Goal: Transaction & Acquisition: Book appointment/travel/reservation

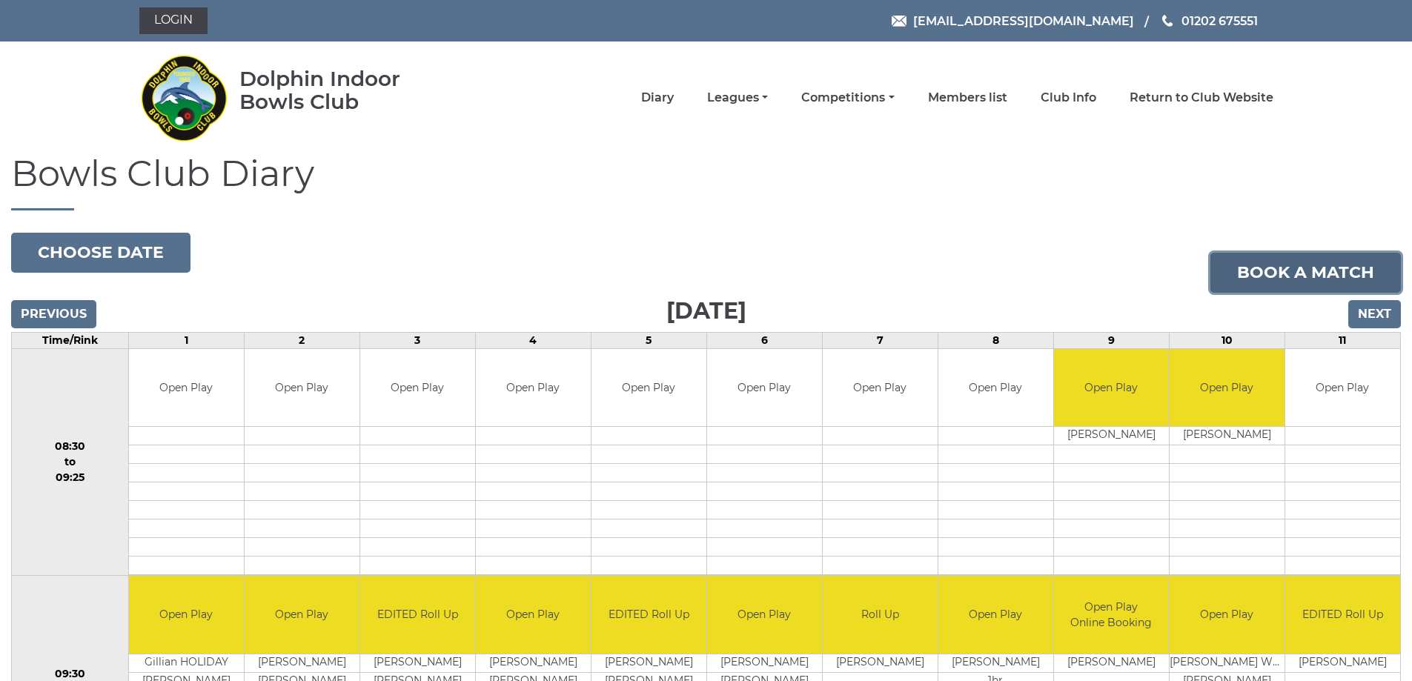
click at [1311, 275] on link "Book a match" at bounding box center [1306, 273] width 191 height 40
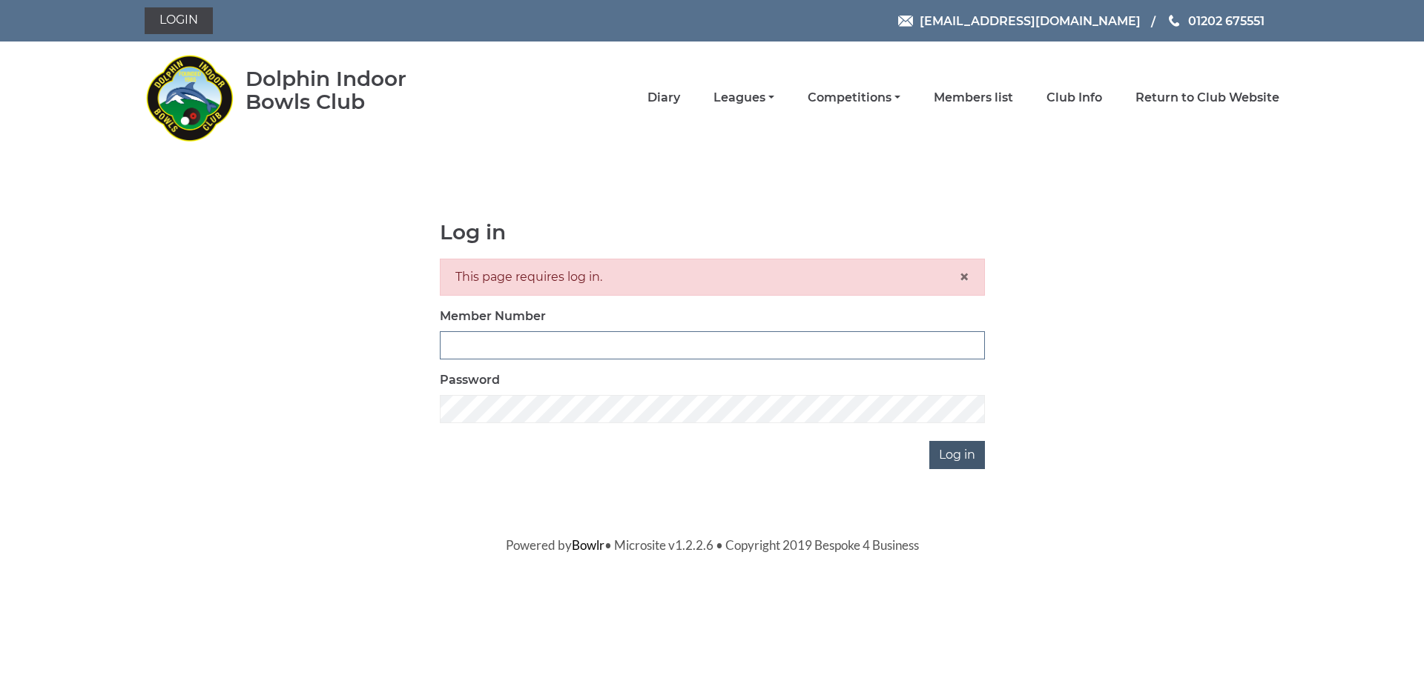
type input "3279"
click at [952, 459] on input "Log in" at bounding box center [957, 455] width 56 height 28
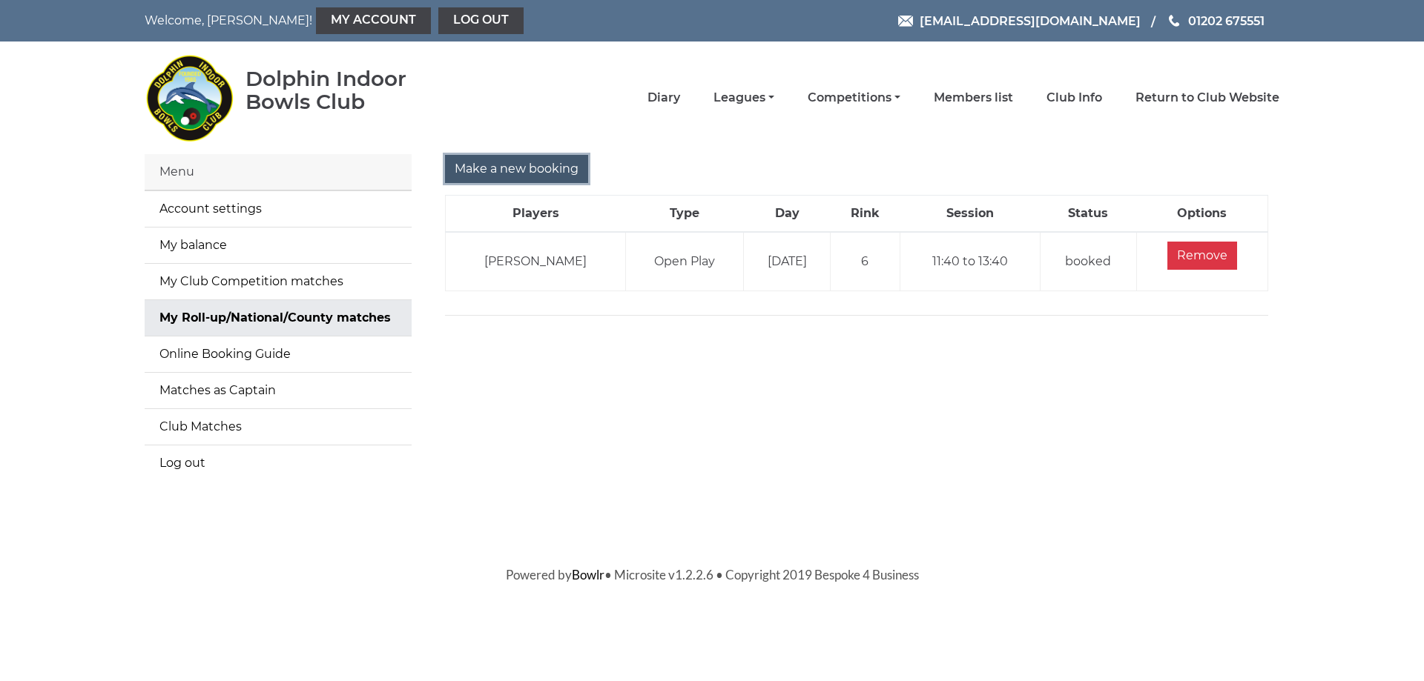
click at [509, 172] on input "Make a new booking" at bounding box center [516, 169] width 143 height 28
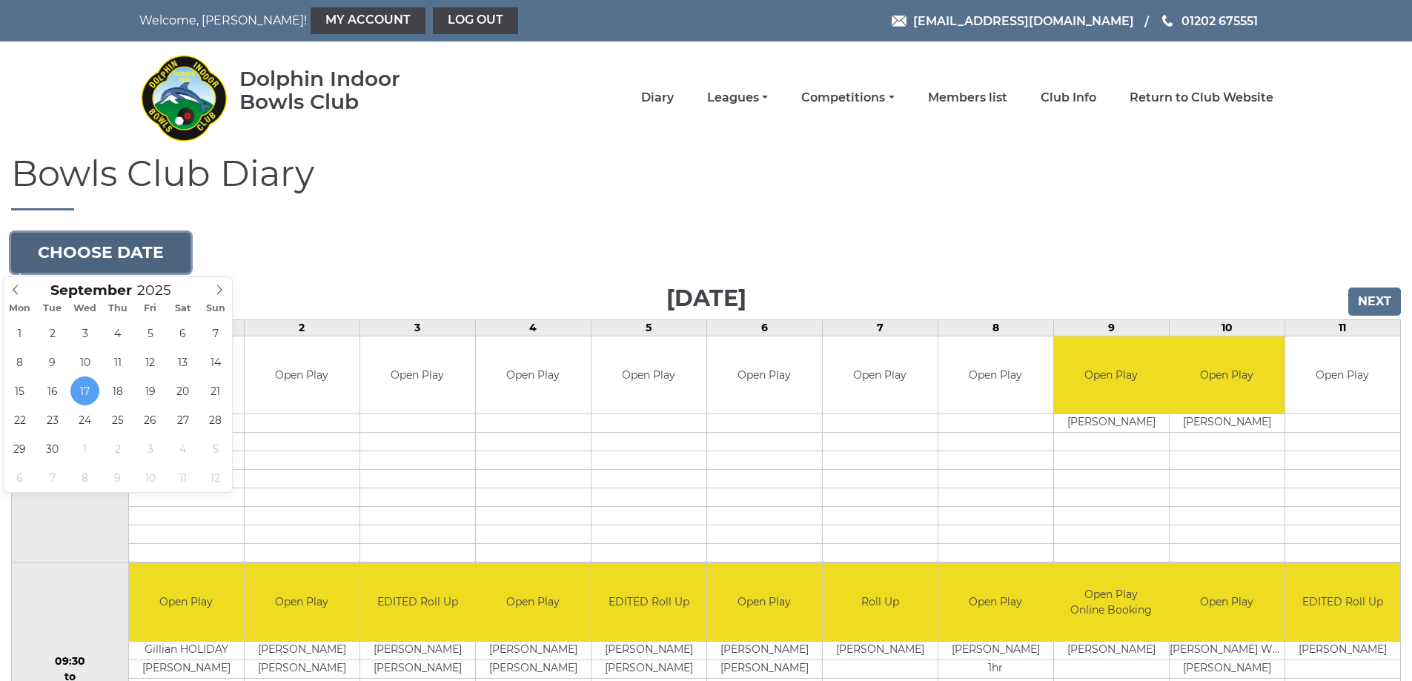
click at [154, 255] on button "Choose date" at bounding box center [100, 253] width 179 height 40
type input "2025-09-29"
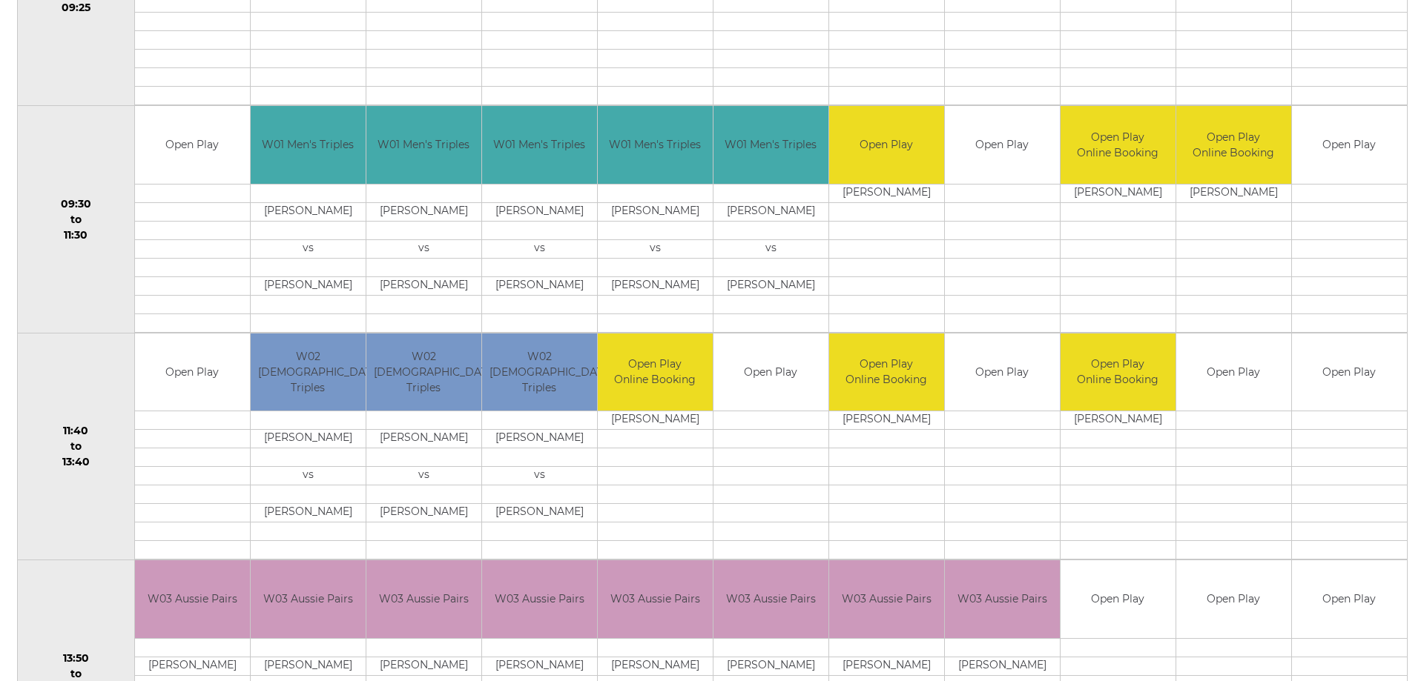
scroll to position [500, 0]
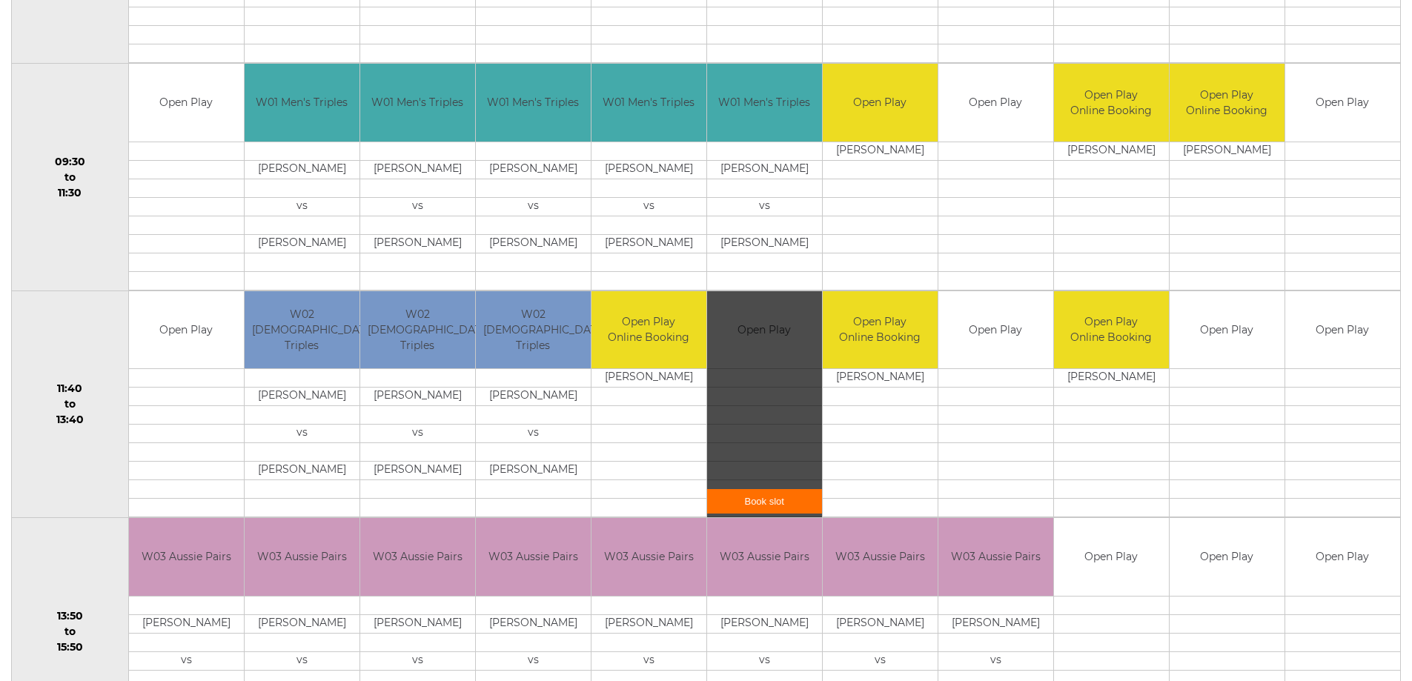
click at [767, 504] on link "Book slot" at bounding box center [764, 501] width 115 height 24
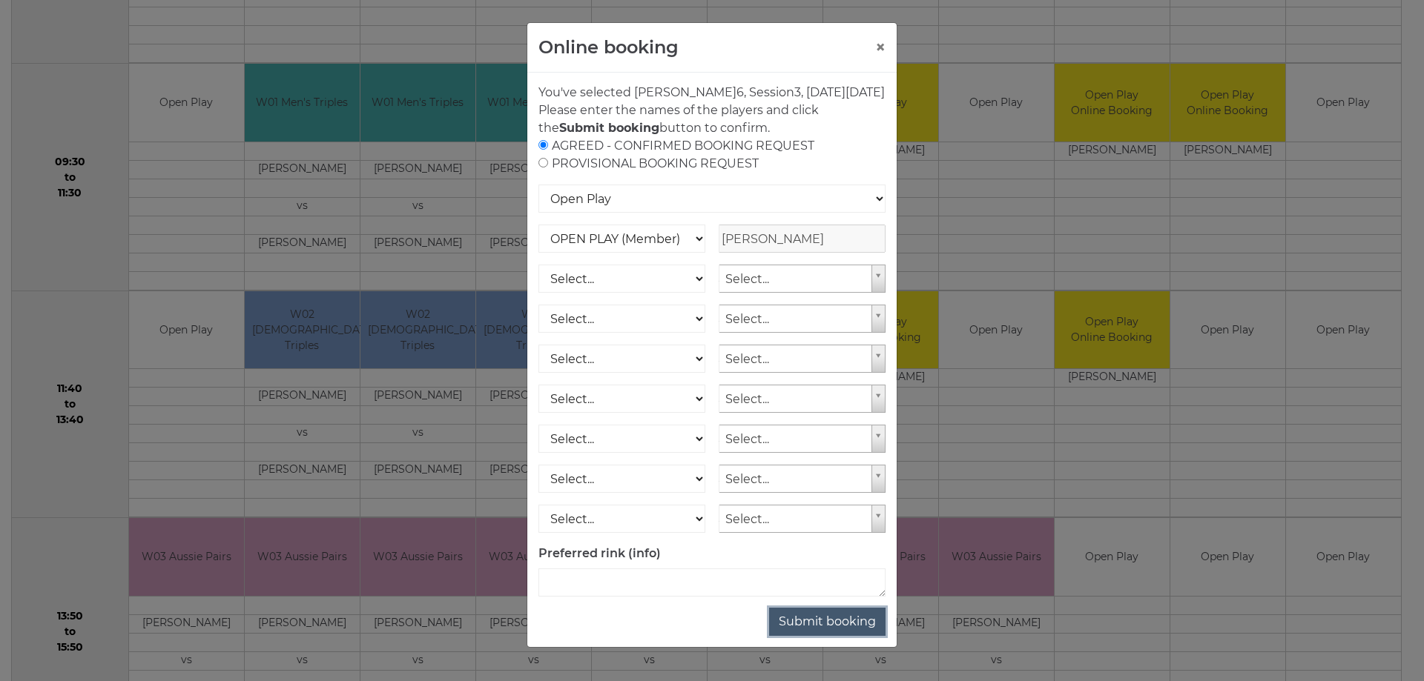
click at [813, 636] on button "Submit booking" at bounding box center [827, 622] width 116 height 28
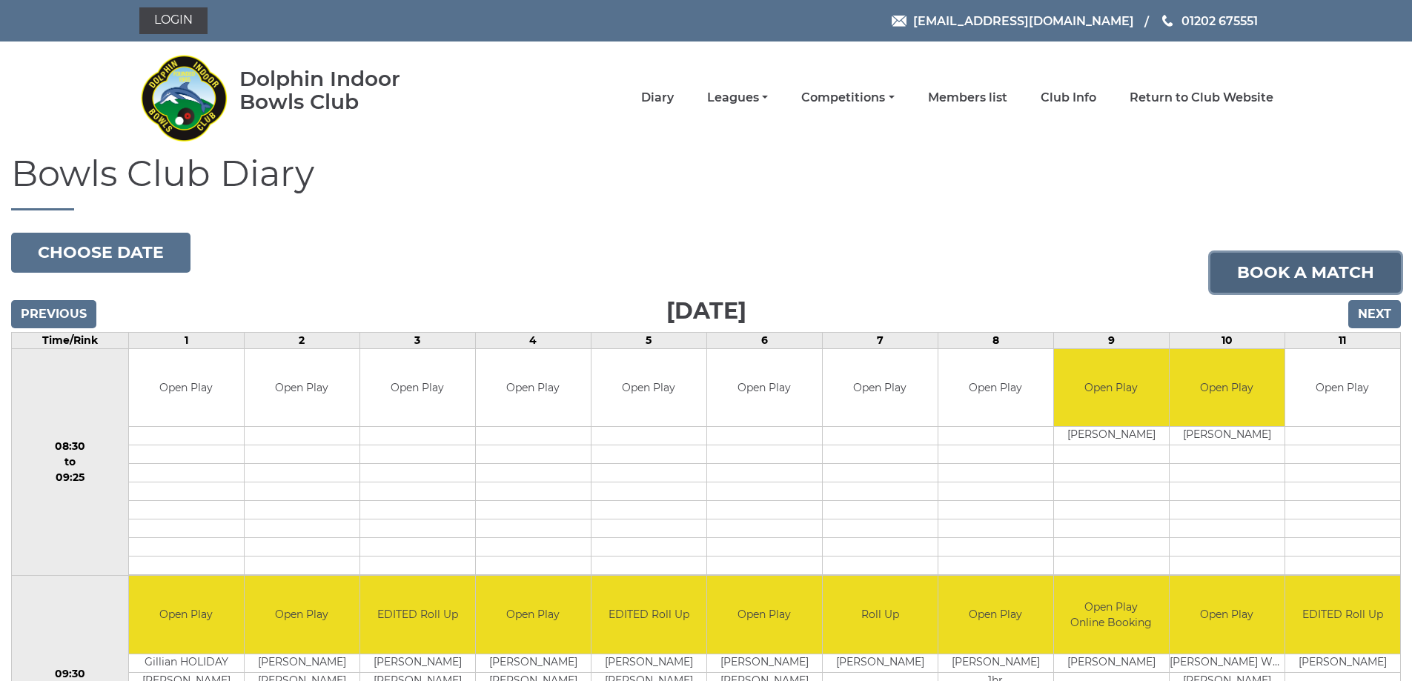
click at [1334, 268] on link "Book a match" at bounding box center [1306, 273] width 191 height 40
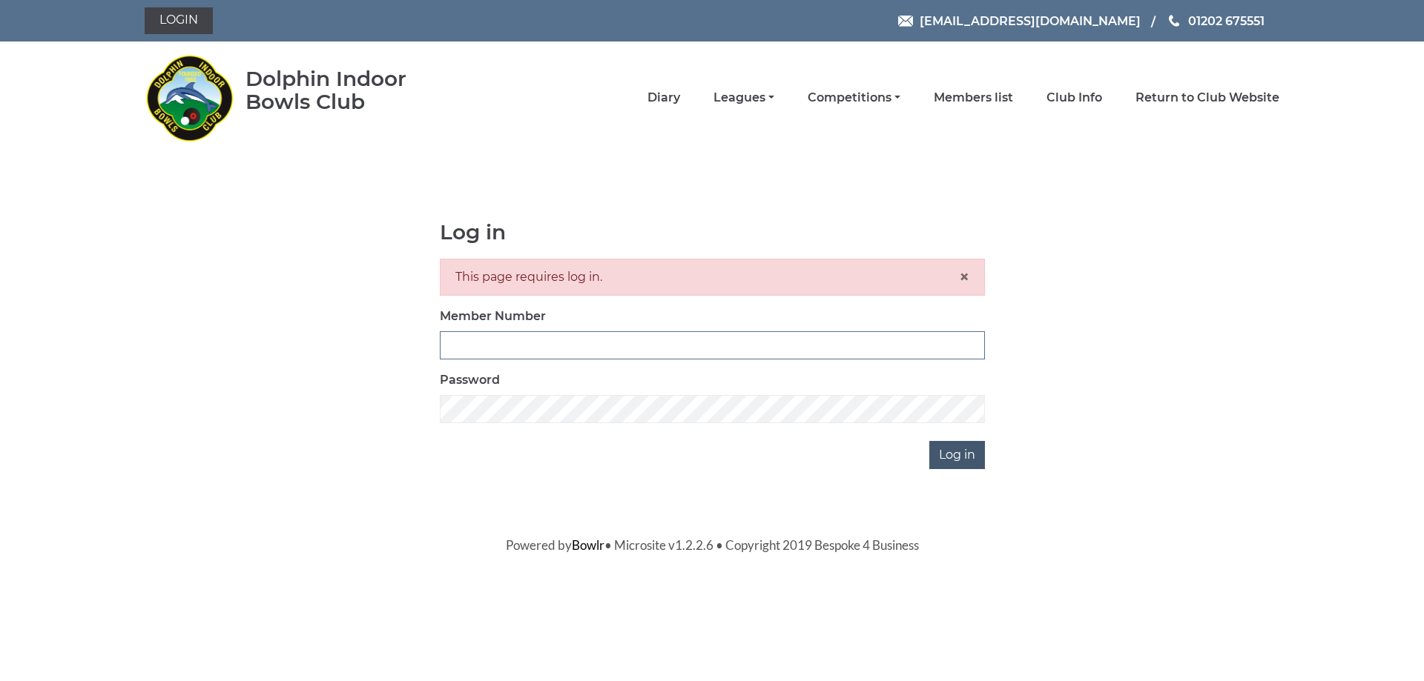
type input "3279"
click at [961, 457] on input "Log in" at bounding box center [957, 455] width 56 height 28
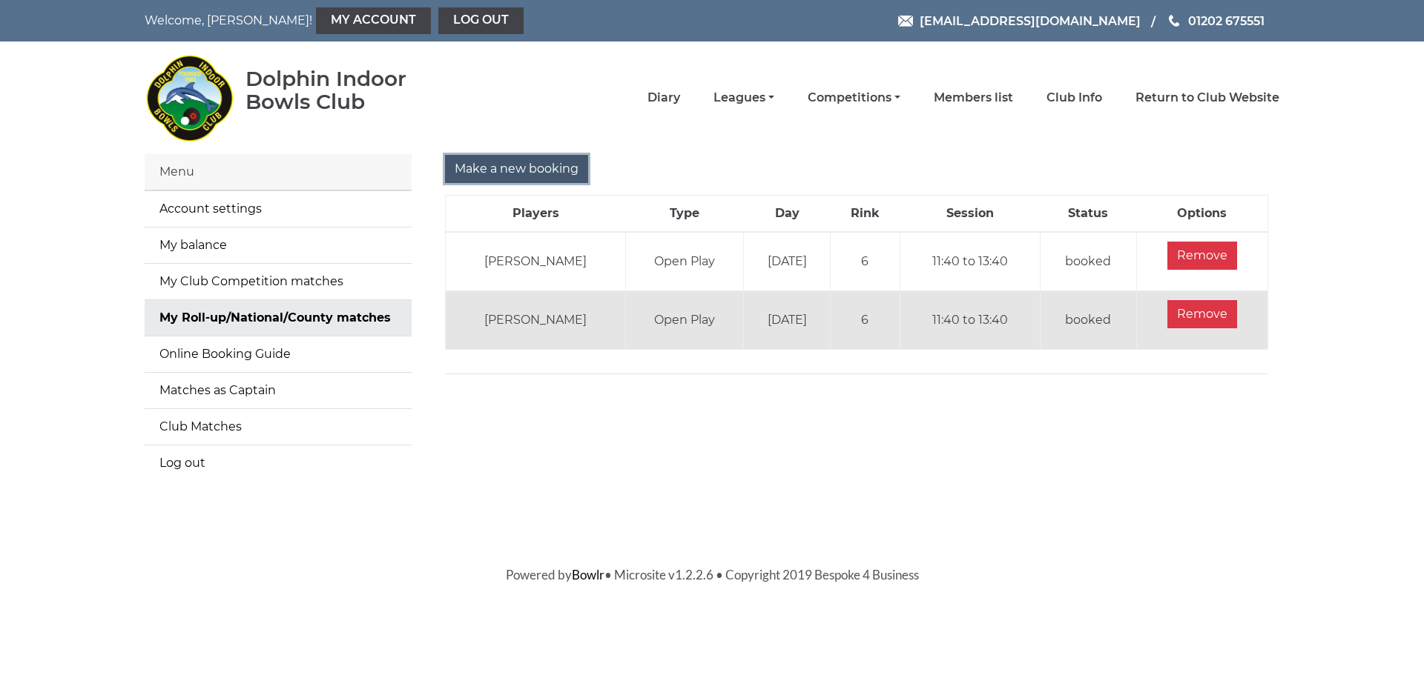
click at [504, 173] on input "Make a new booking" at bounding box center [516, 169] width 143 height 28
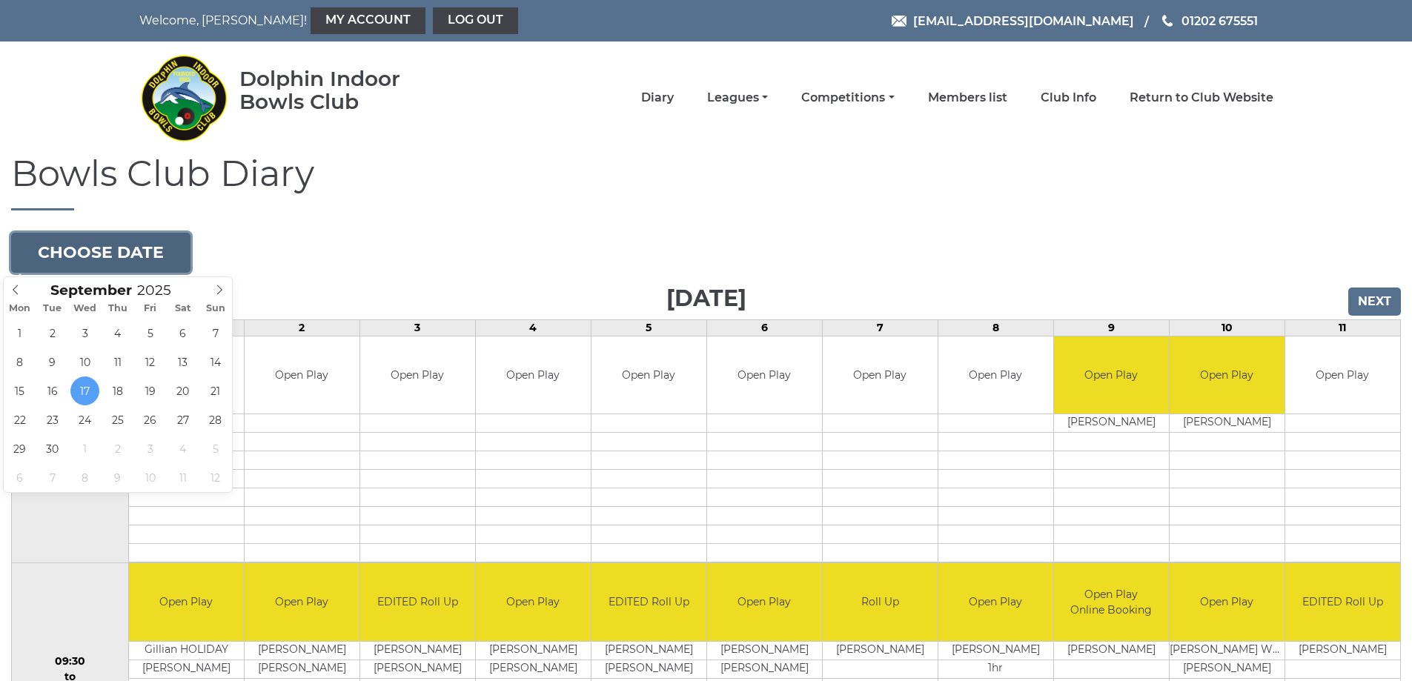
click at [136, 262] on button "Choose date" at bounding box center [100, 253] width 179 height 40
type input "[DATE]"
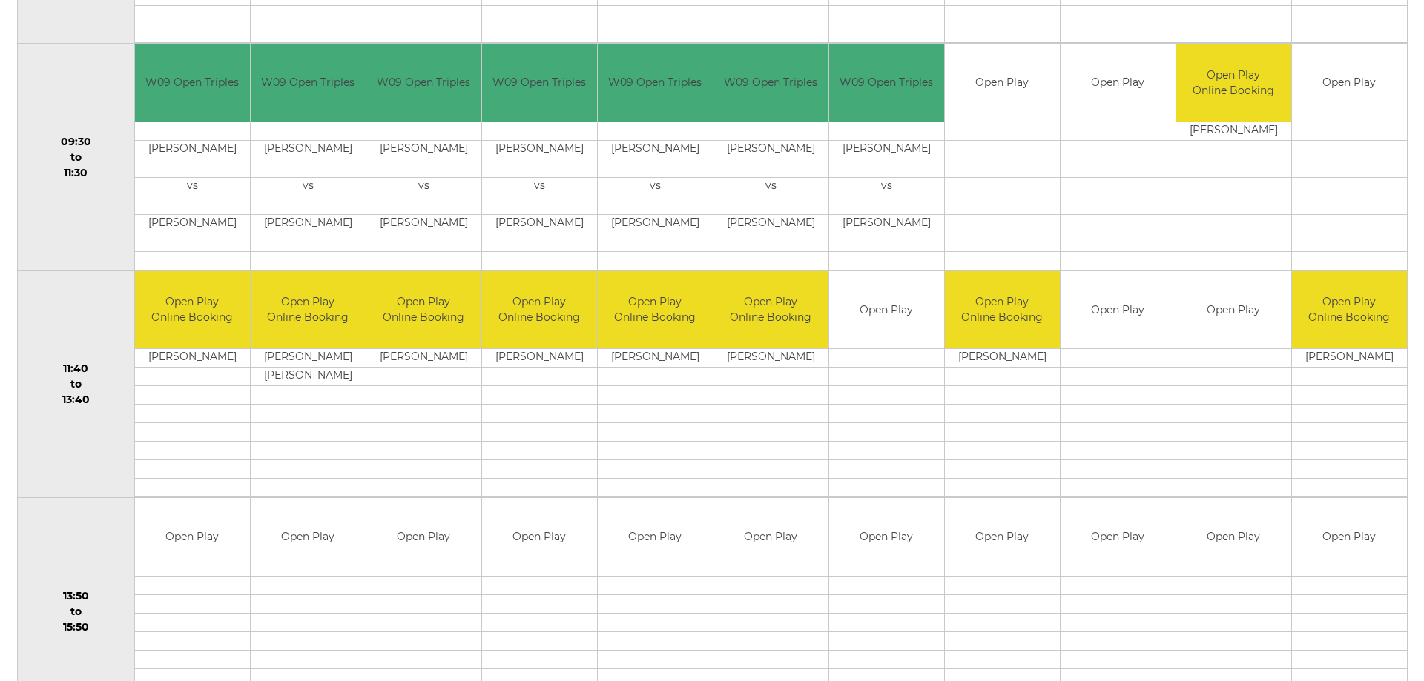
scroll to position [529, 0]
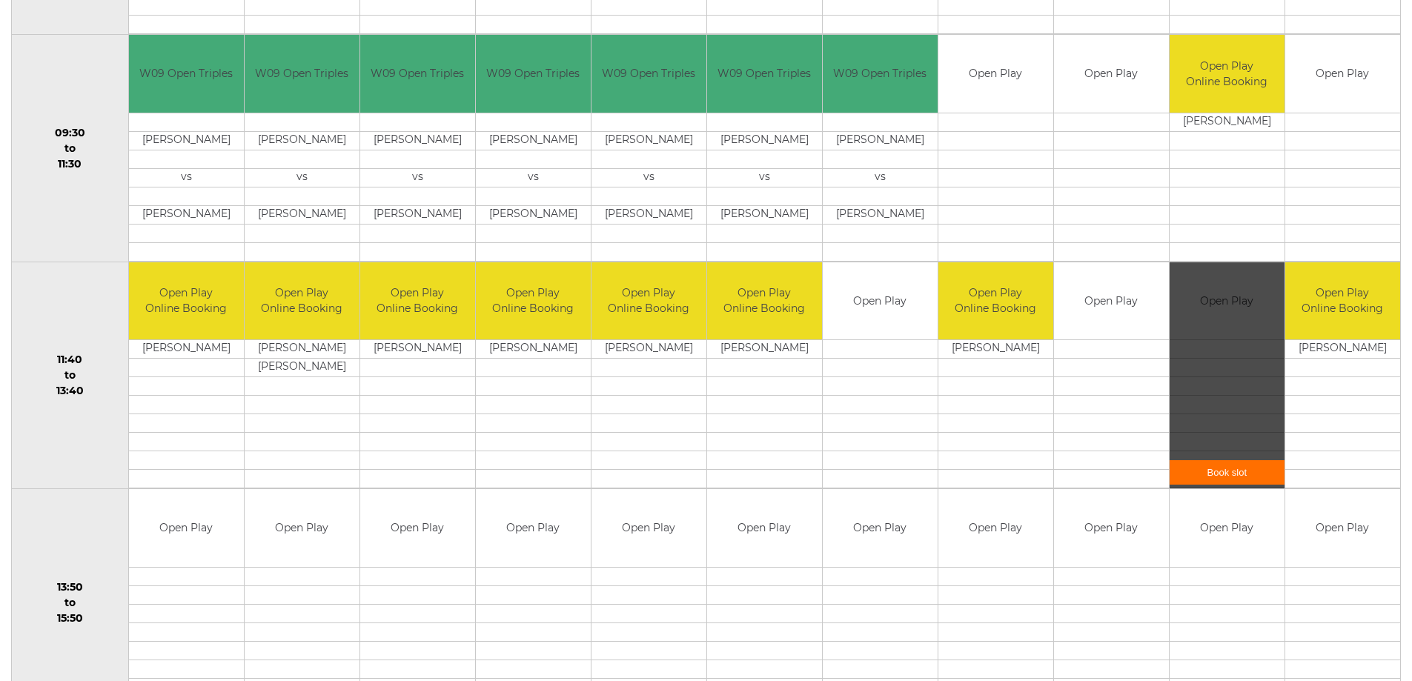
click at [1237, 468] on link "Book slot" at bounding box center [1227, 472] width 115 height 24
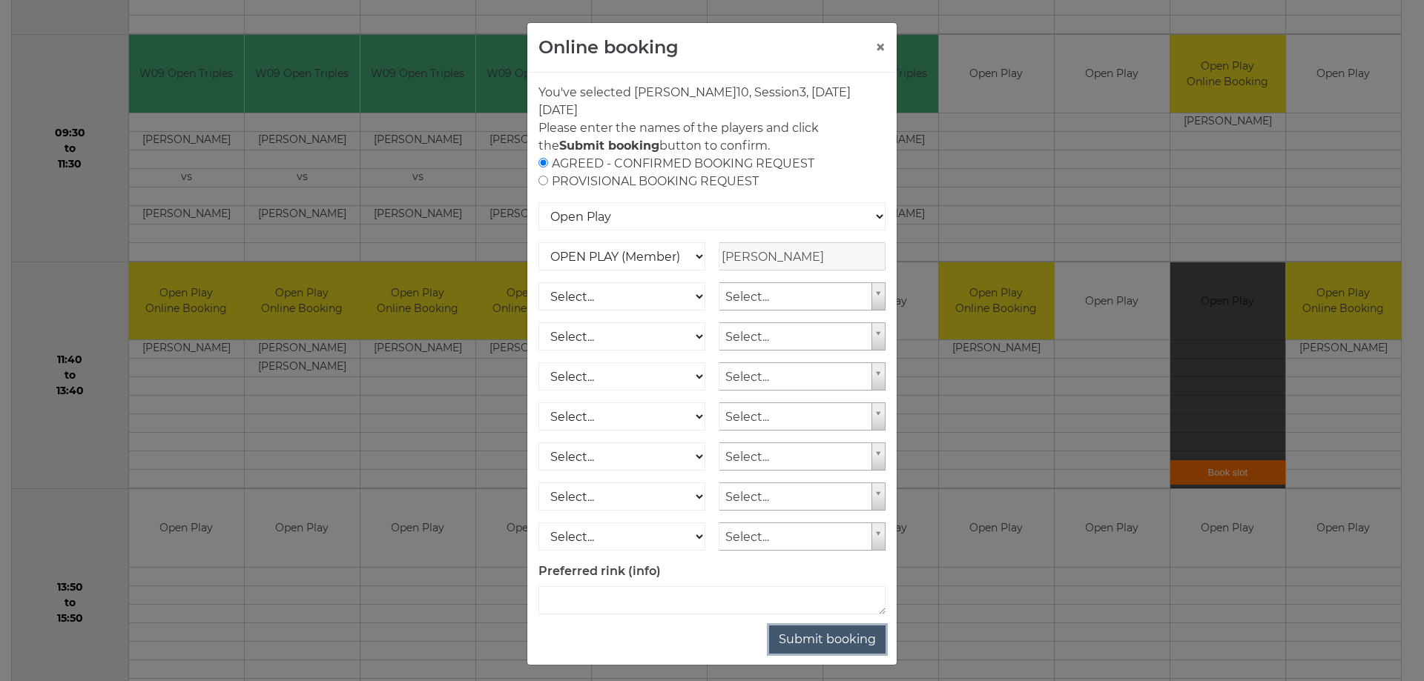
click at [822, 640] on button "Submit booking" at bounding box center [827, 640] width 116 height 28
